Goal: Task Accomplishment & Management: Manage account settings

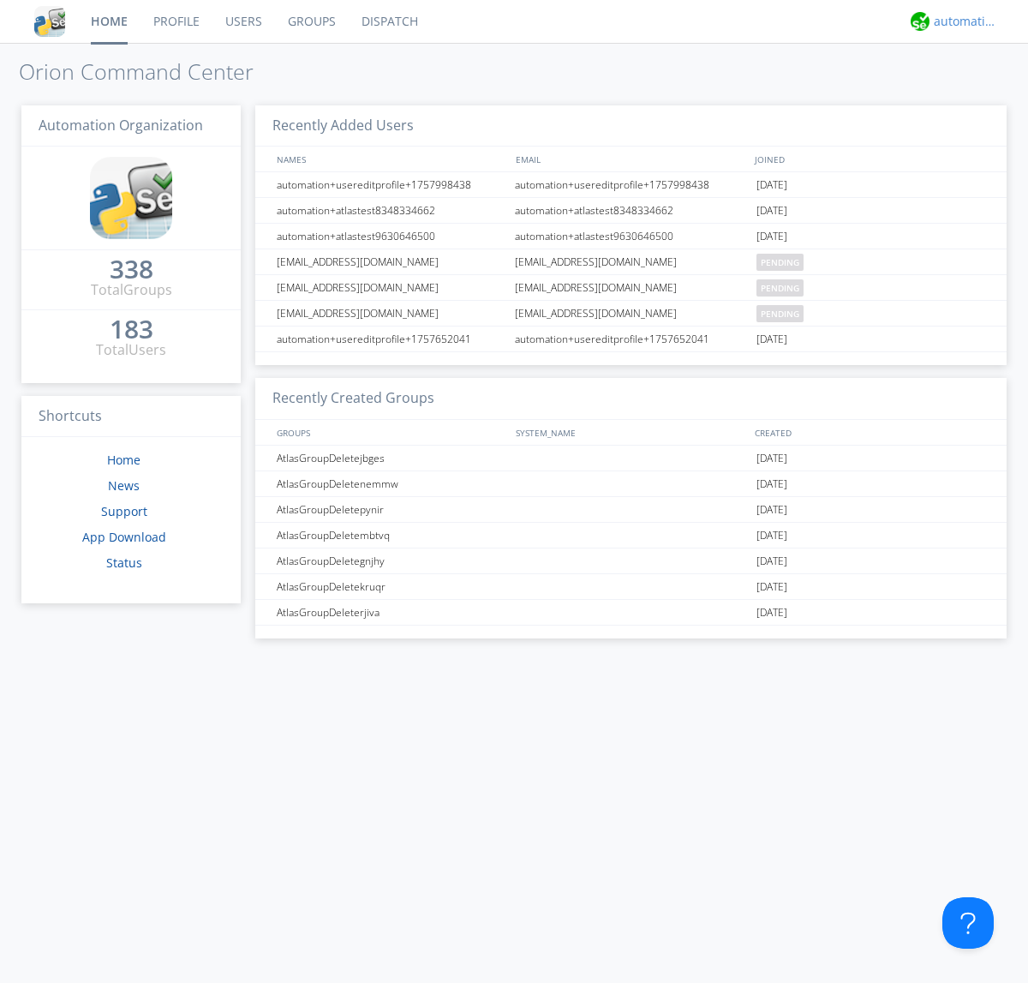
click at [961, 21] on div "automation+atlas" at bounding box center [966, 21] width 64 height 17
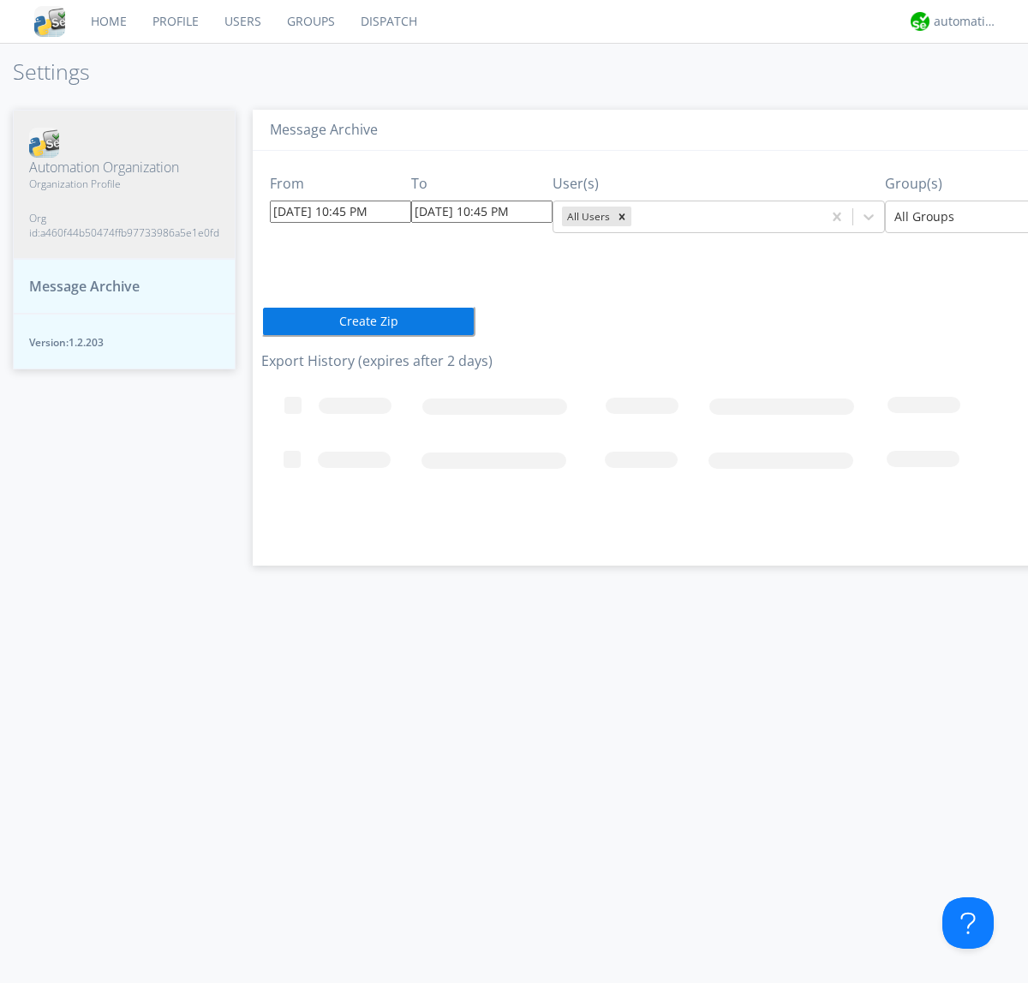
click at [326, 211] on input "[DATE] 10:45 PM" at bounding box center [340, 212] width 141 height 22
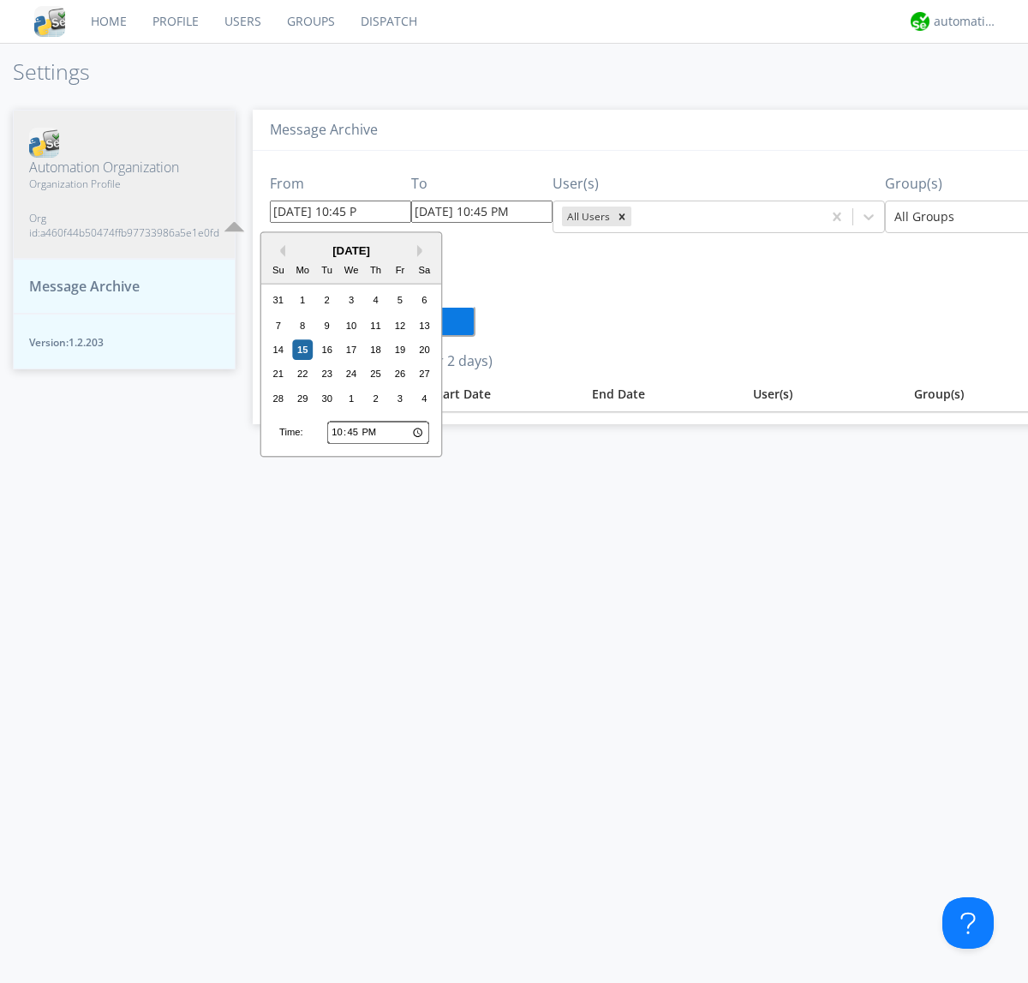
type input "[DATE] 10:45 PM"
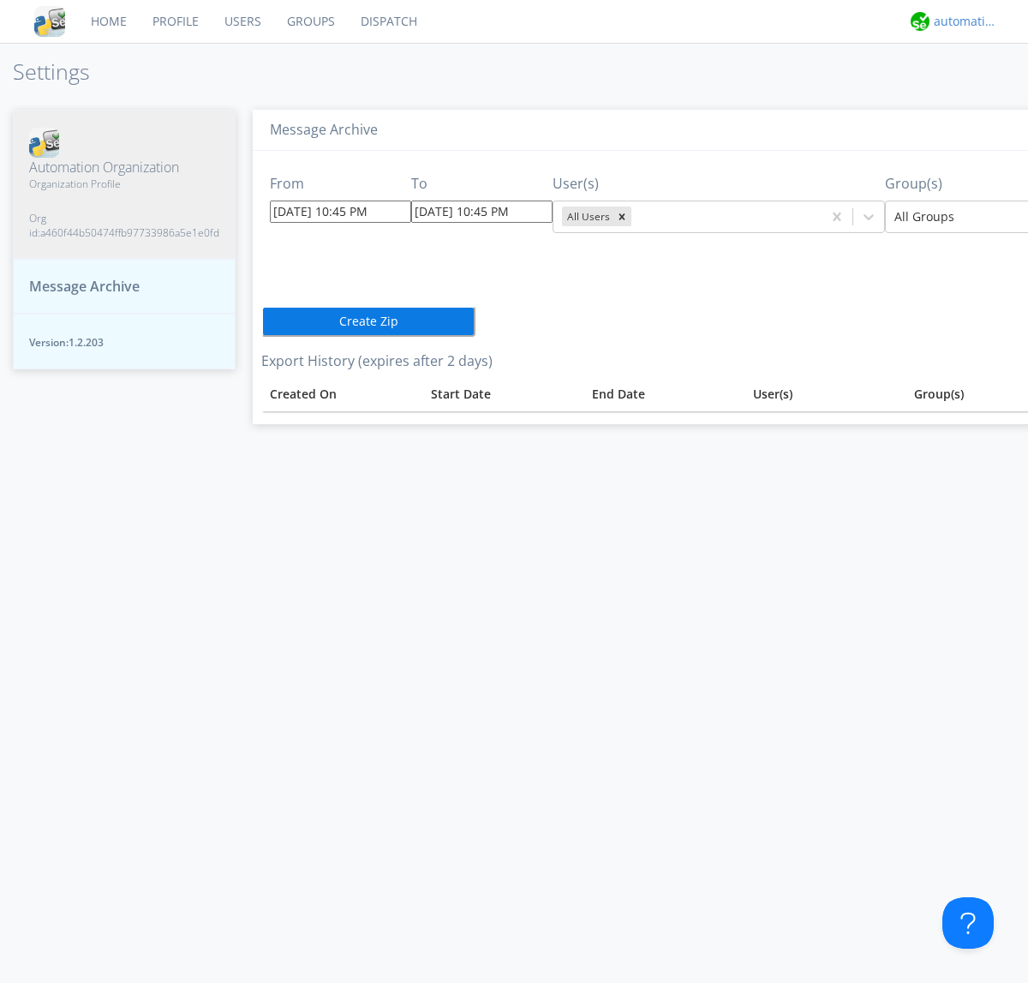
click at [961, 21] on div "automation+atlas" at bounding box center [966, 21] width 64 height 17
click at [974, 90] on div "Log Out" at bounding box center [975, 90] width 88 height 31
